Goal: Task Accomplishment & Management: Complete application form

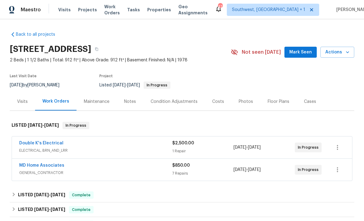
click at [90, 11] on span "Projects" at bounding box center [87, 10] width 19 height 6
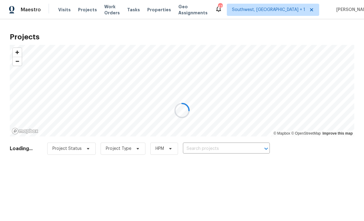
click at [218, 147] on div at bounding box center [182, 110] width 364 height 221
click at [222, 150] on div at bounding box center [182, 110] width 364 height 221
click at [214, 148] on div at bounding box center [182, 110] width 364 height 221
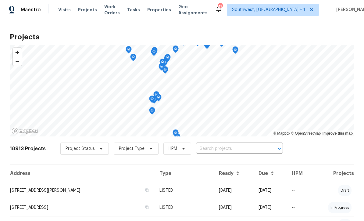
click at [219, 153] on input "text" at bounding box center [231, 148] width 70 height 9
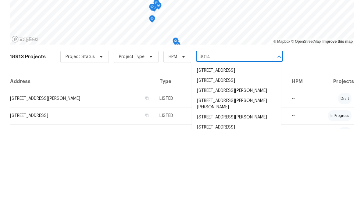
type input "3014 6"
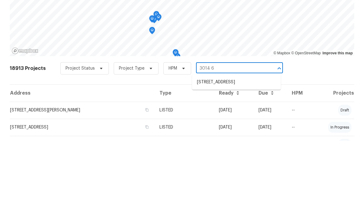
click at [241, 157] on li "3014 65th St E, Bradenton, FL 34208" at bounding box center [236, 162] width 89 height 10
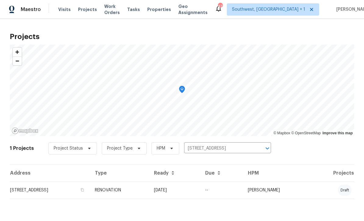
click at [200, 192] on td "09/17/25" at bounding box center [174, 190] width 51 height 17
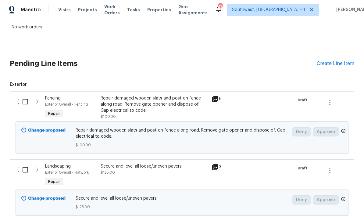
scroll to position [114, 0]
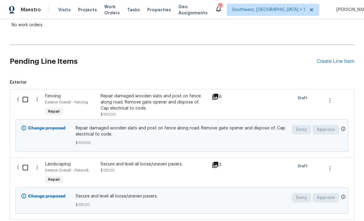
click at [334, 62] on div "Create Line Item" at bounding box center [336, 62] width 38 height 6
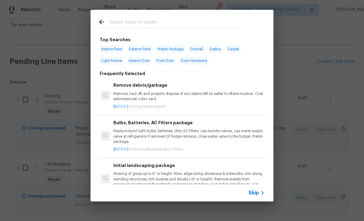
click at [254, 196] on div "Skip" at bounding box center [258, 192] width 18 height 7
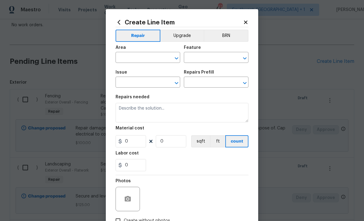
click at [146, 56] on input "text" at bounding box center [140, 57] width 48 height 9
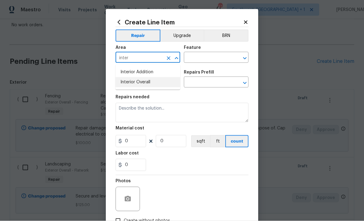
click at [152, 81] on li "Interior Overall" at bounding box center [148, 82] width 65 height 10
type input "Interior Overall"
click at [210, 55] on input "text" at bounding box center [208, 57] width 48 height 9
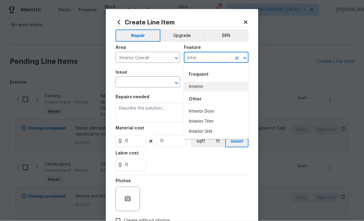
click at [204, 86] on li "Interior" at bounding box center [216, 87] width 65 height 10
type input "Interior"
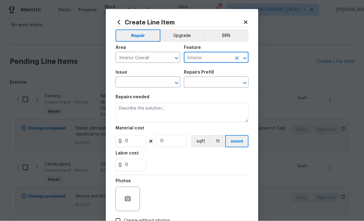
click at [164, 84] on div "​" at bounding box center [148, 82] width 65 height 9
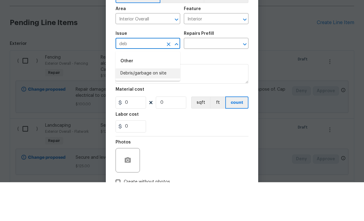
click at [161, 107] on li "Debris/garbage on site" at bounding box center [148, 112] width 65 height 10
type input "Debris/garbage on site"
click at [218, 78] on input "text" at bounding box center [208, 82] width 48 height 9
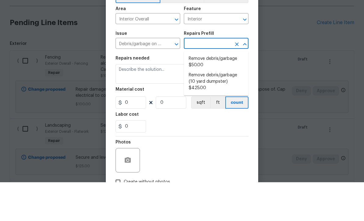
click at [222, 109] on li "Remove debris/garbage (10 yard dumpster) $425.00" at bounding box center [216, 120] width 65 height 23
type input "Remove debris/garbage (10 yard dumpster) $425.00"
type textarea "Remove debris/garbage and haul away to legal disposal facility (10 yd dumpster)"
type input "1"
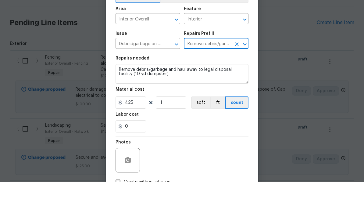
scroll to position [20, 0]
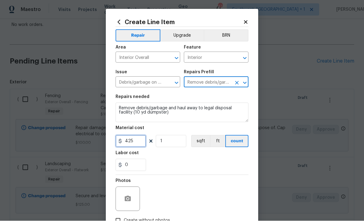
click at [144, 143] on input "425" at bounding box center [131, 141] width 31 height 12
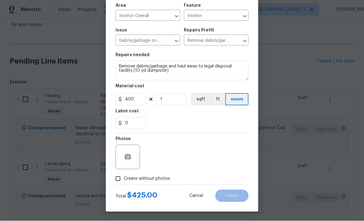
scroll to position [43, 0]
type input "400"
click at [134, 161] on button "button" at bounding box center [128, 157] width 15 height 15
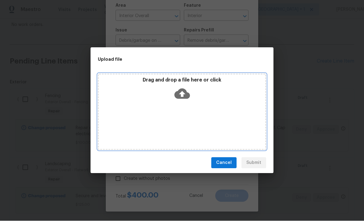
click at [182, 92] on icon at bounding box center [183, 94] width 16 height 16
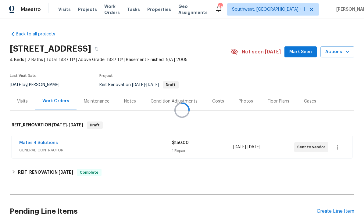
scroll to position [0, 0]
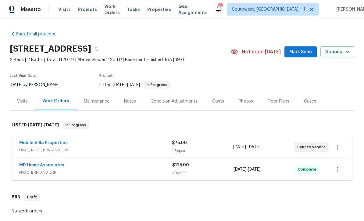
scroll to position [0, 0]
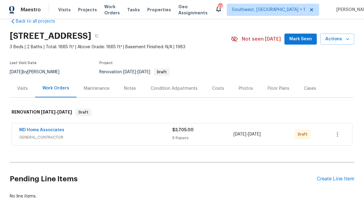
scroll to position [13, 0]
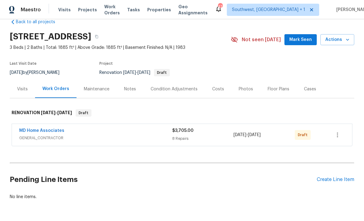
click at [340, 177] on div "Create Line Item" at bounding box center [336, 180] width 38 height 6
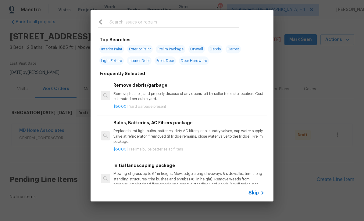
click at [258, 196] on div "Skip" at bounding box center [258, 192] width 18 height 7
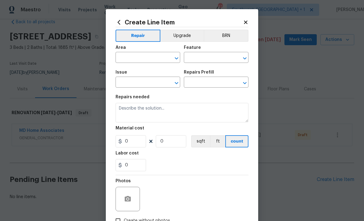
click at [143, 60] on input "text" at bounding box center [140, 57] width 48 height 9
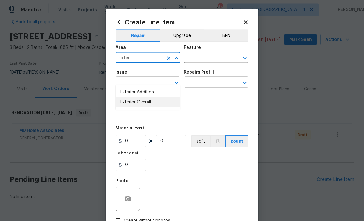
click at [149, 97] on li "Exterior Overall" at bounding box center [148, 102] width 65 height 10
type input "Exterior Overall"
click at [207, 60] on input "text" at bounding box center [208, 57] width 48 height 9
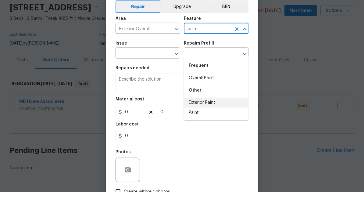
click at [211, 127] on li "Exterior Paint" at bounding box center [216, 132] width 65 height 10
type input "Exterior Paint"
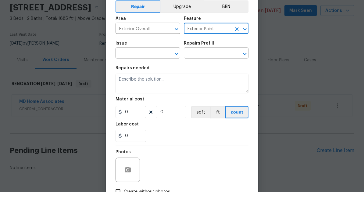
click at [155, 78] on input "text" at bounding box center [140, 82] width 48 height 9
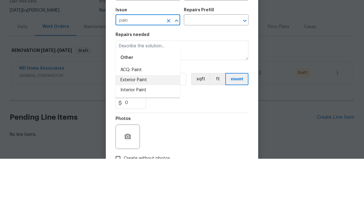
click at [150, 137] on li "Exterior Paint" at bounding box center [148, 142] width 65 height 10
type input "Exterior Paint"
click at [211, 78] on input "text" at bounding box center [208, 82] width 48 height 9
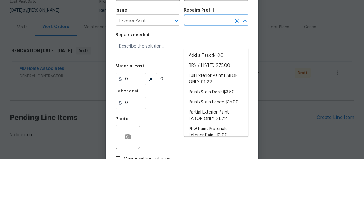
scroll to position [20, 0]
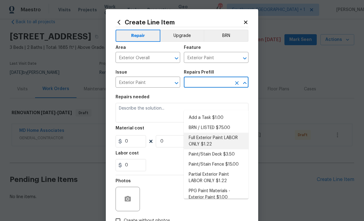
click at [223, 133] on li "Full Exterior Paint LABOR ONLY $1.22" at bounding box center [216, 141] width 65 height 16
type input "Full Exterior Paint LABOR ONLY $1.22"
type input "Overall Paint"
type textarea "Full Exterior Paint - Prep, mask and paint the exterior of the home. Ensure tha…"
type input "1"
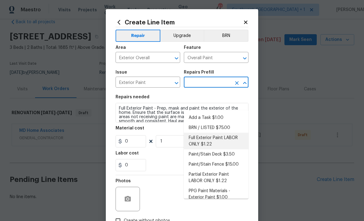
type input "Full Exterior Paint LABOR ONLY $1.22"
type input "1.22"
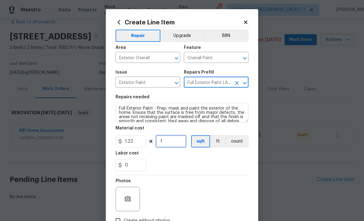
click at [184, 146] on input "1" at bounding box center [171, 141] width 31 height 12
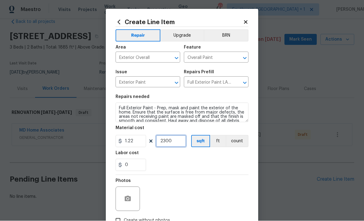
type input "2300"
click at [146, 143] on input "1.22" at bounding box center [131, 141] width 31 height 12
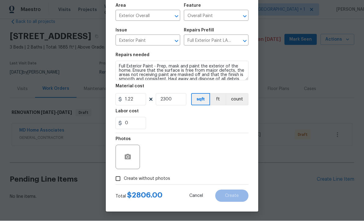
scroll to position [43, 0]
click at [132, 162] on button "button" at bounding box center [128, 157] width 15 height 15
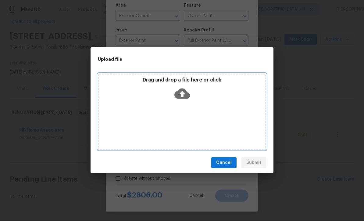
click at [180, 94] on icon at bounding box center [183, 94] width 16 height 10
